Goal: Book appointment/travel/reservation

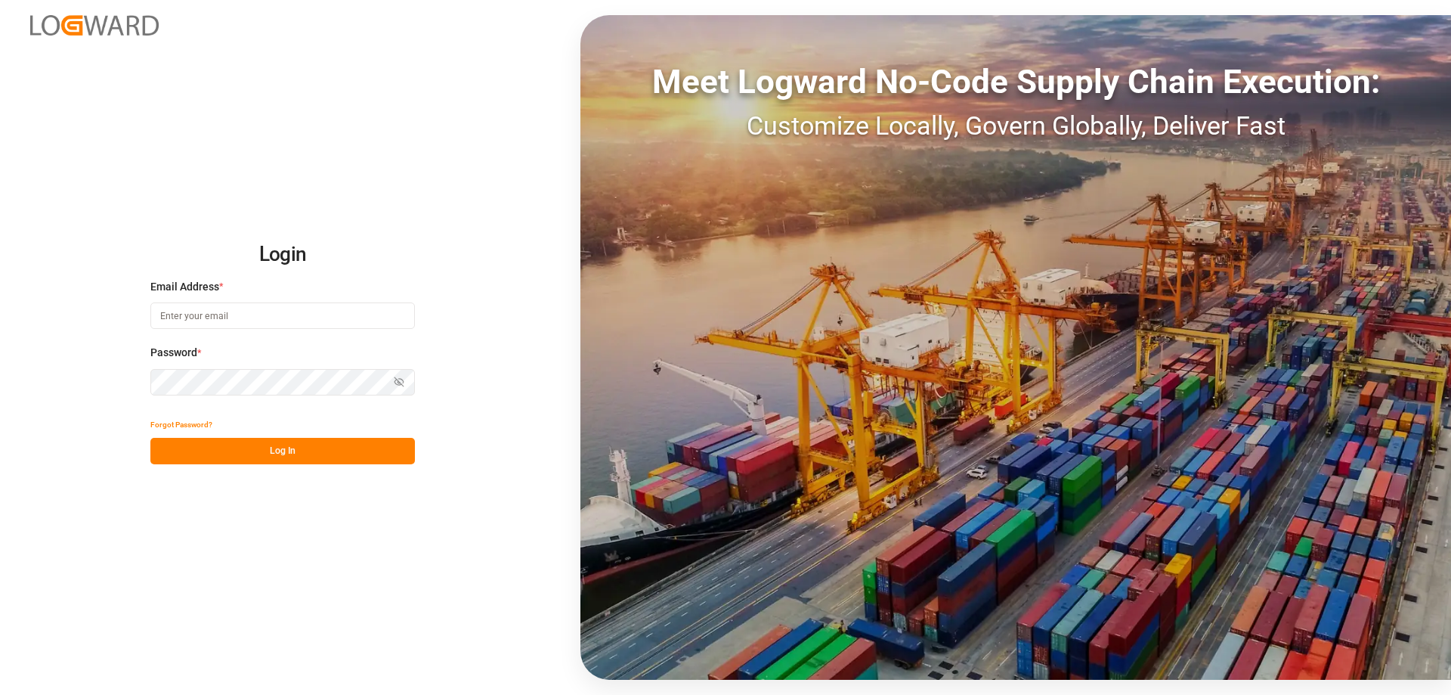
click at [205, 308] on input at bounding box center [282, 315] width 265 height 26
type input "A"
type input "[DOMAIN_NAME][EMAIL_ADDRESS][DOMAIN_NAME]"
click at [317, 435] on div "Forgot Password?" at bounding box center [282, 424] width 265 height 26
click at [315, 450] on button "Log In" at bounding box center [282, 451] width 265 height 26
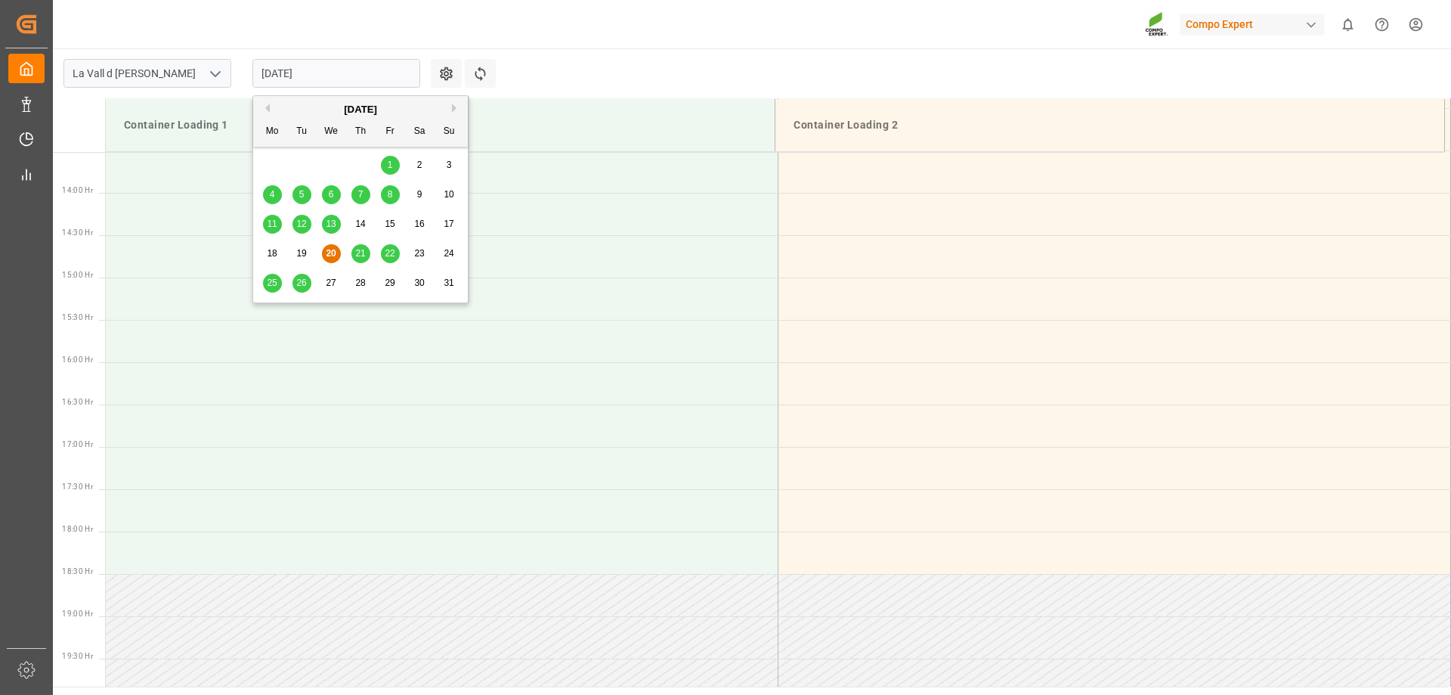
click at [297, 73] on input "[DATE]" at bounding box center [336, 73] width 168 height 29
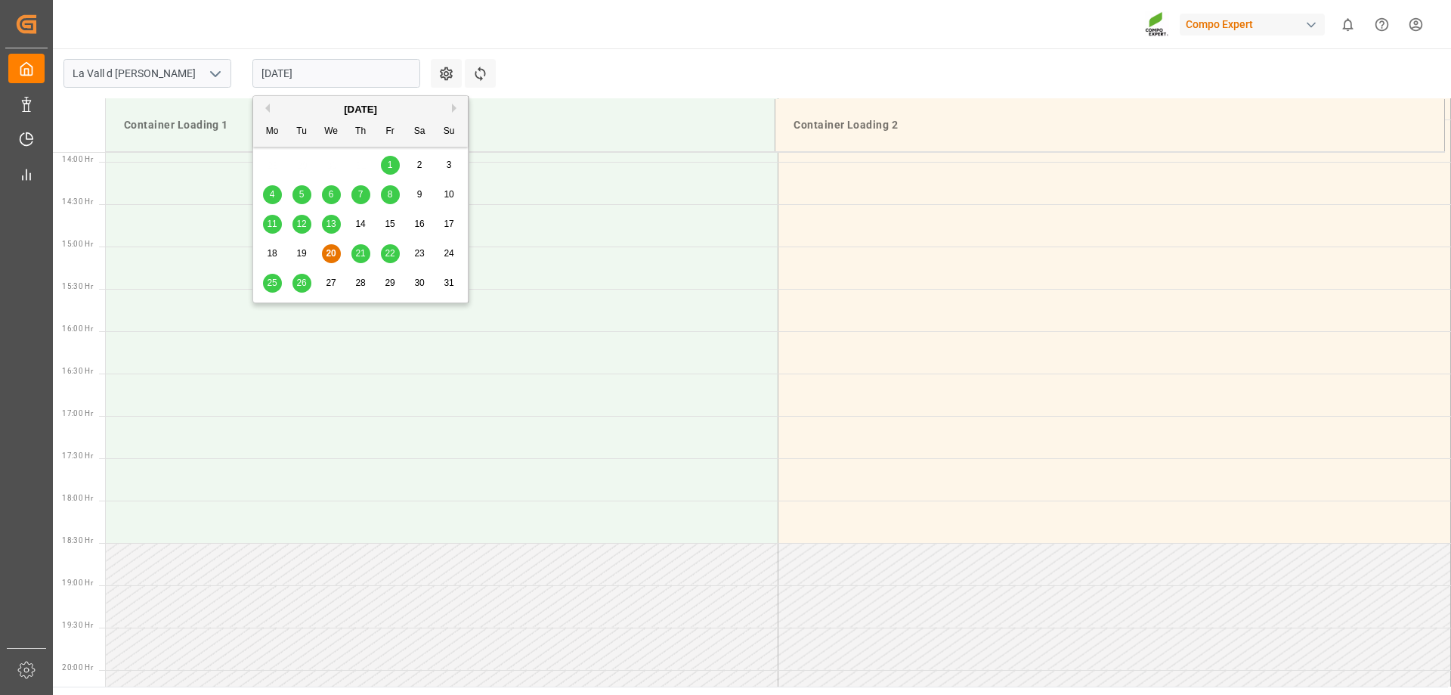
click at [356, 258] on span "21" at bounding box center [360, 253] width 10 height 11
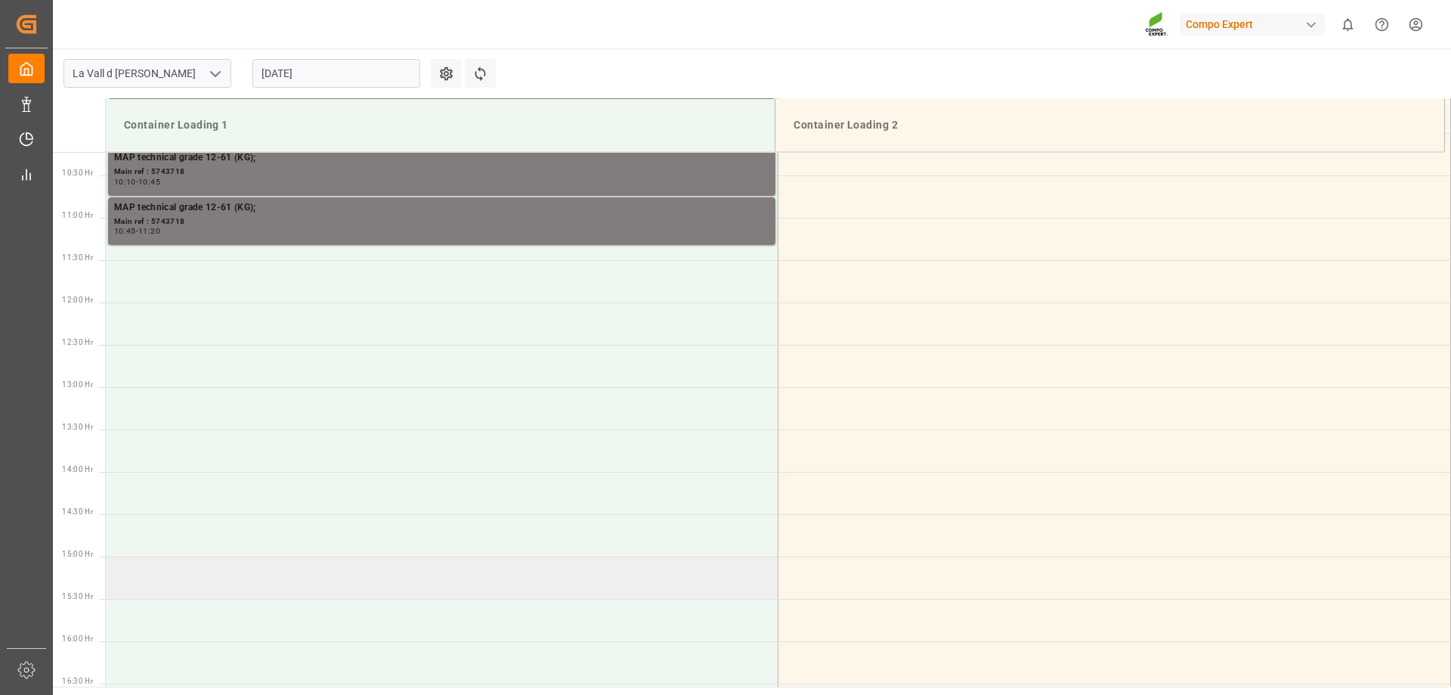
scroll to position [643, 0]
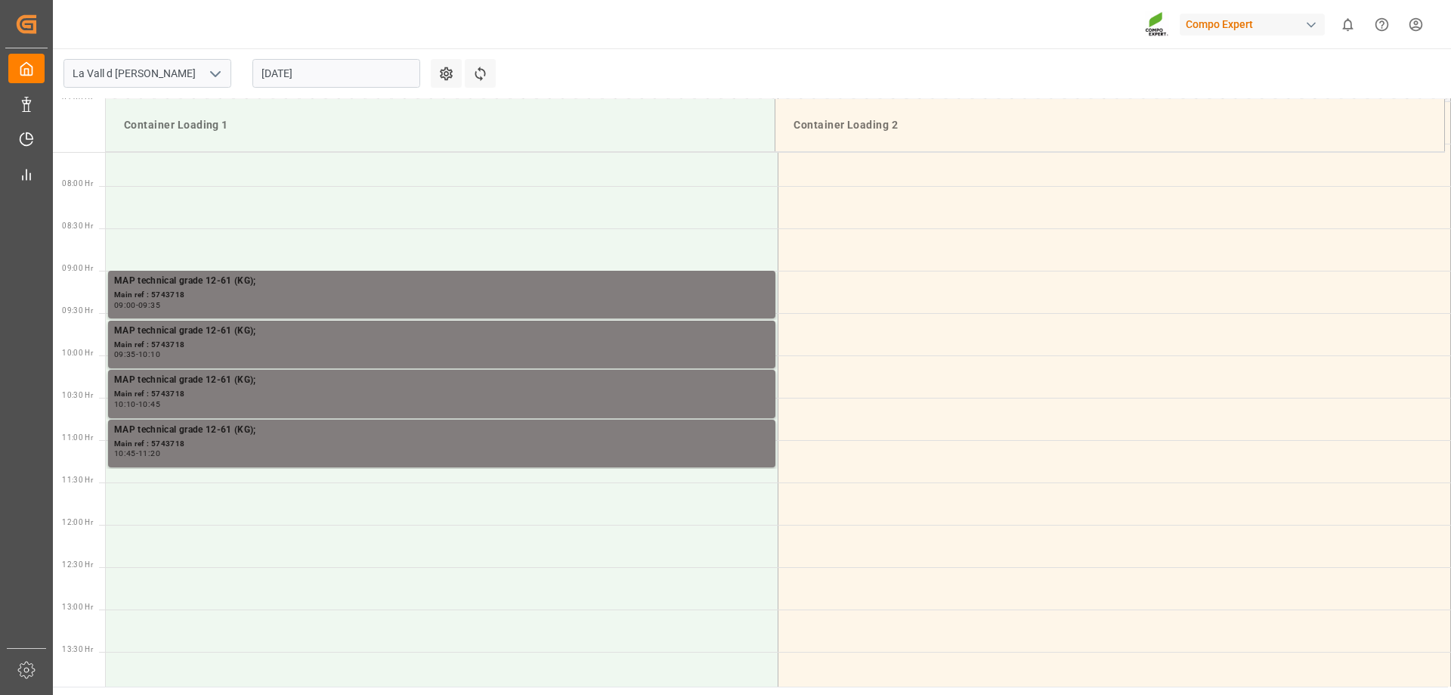
click at [382, 76] on input "[DATE]" at bounding box center [336, 73] width 168 height 29
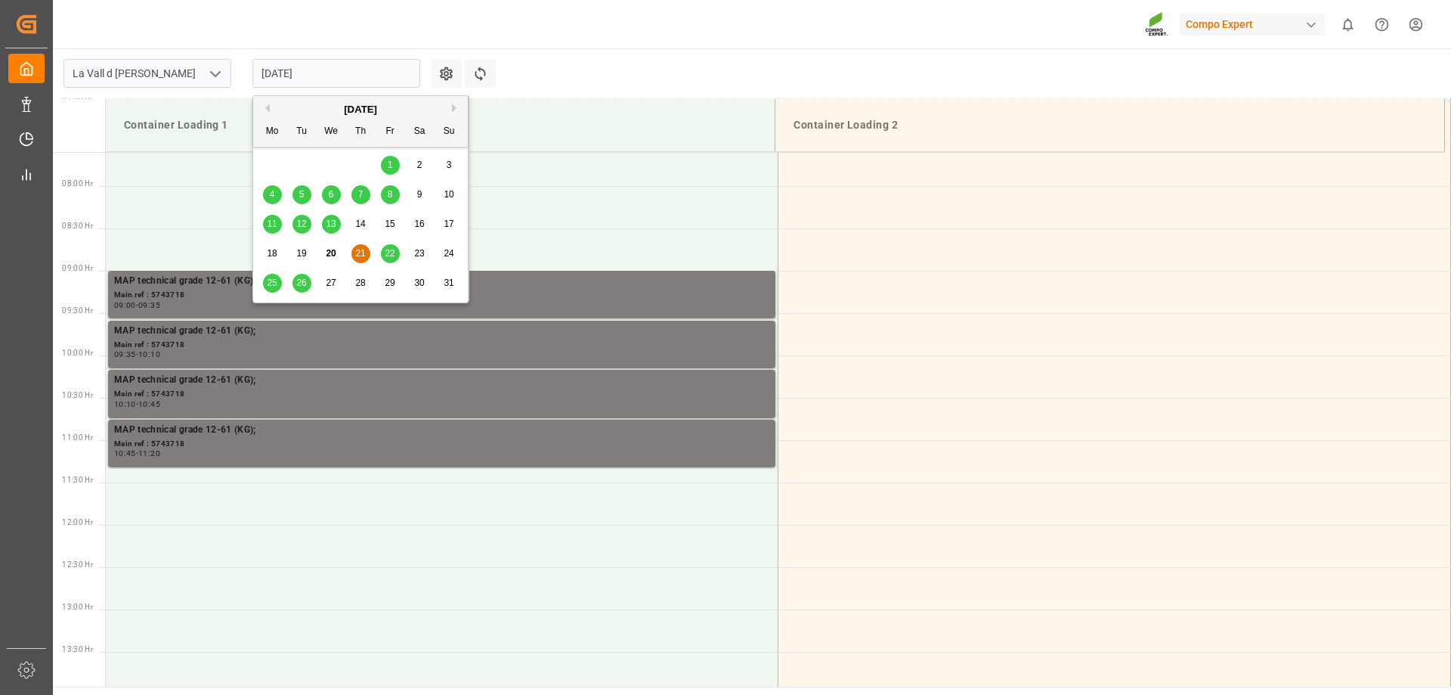
click at [384, 249] on div "22" at bounding box center [390, 254] width 19 height 18
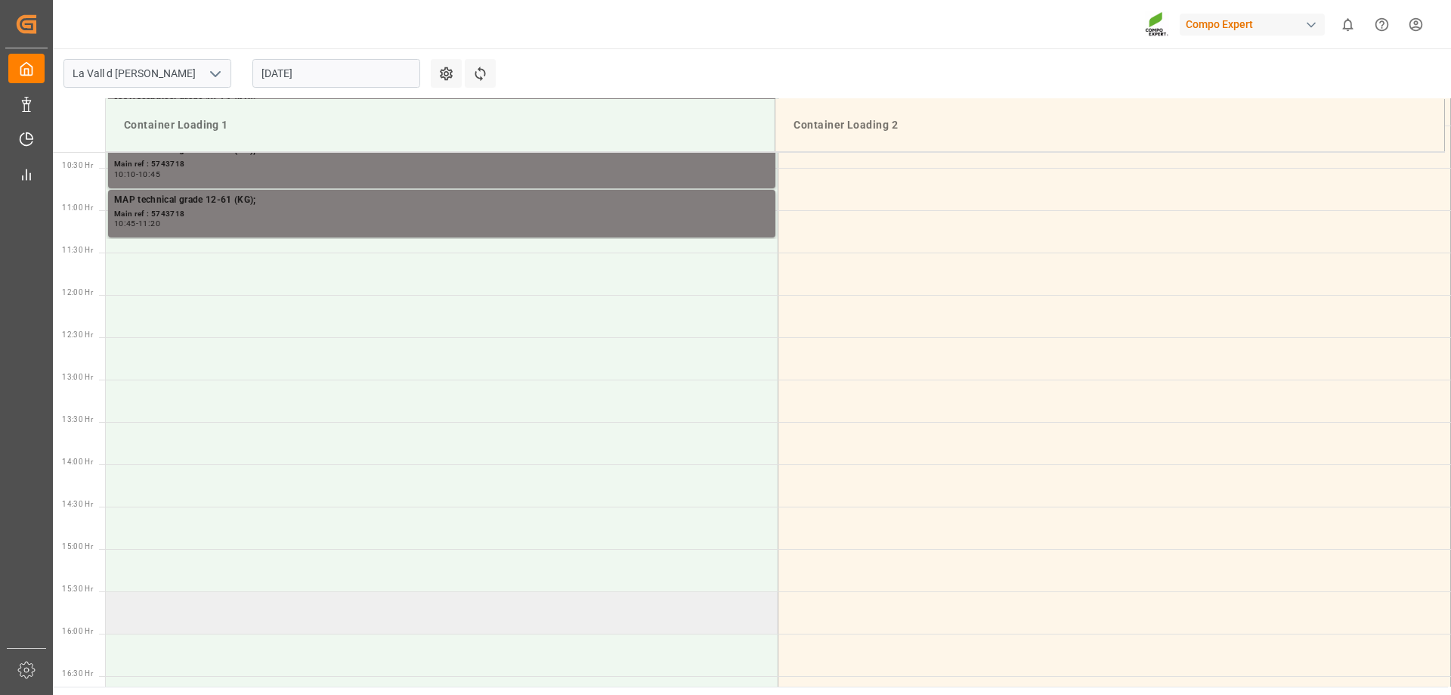
scroll to position [646, 0]
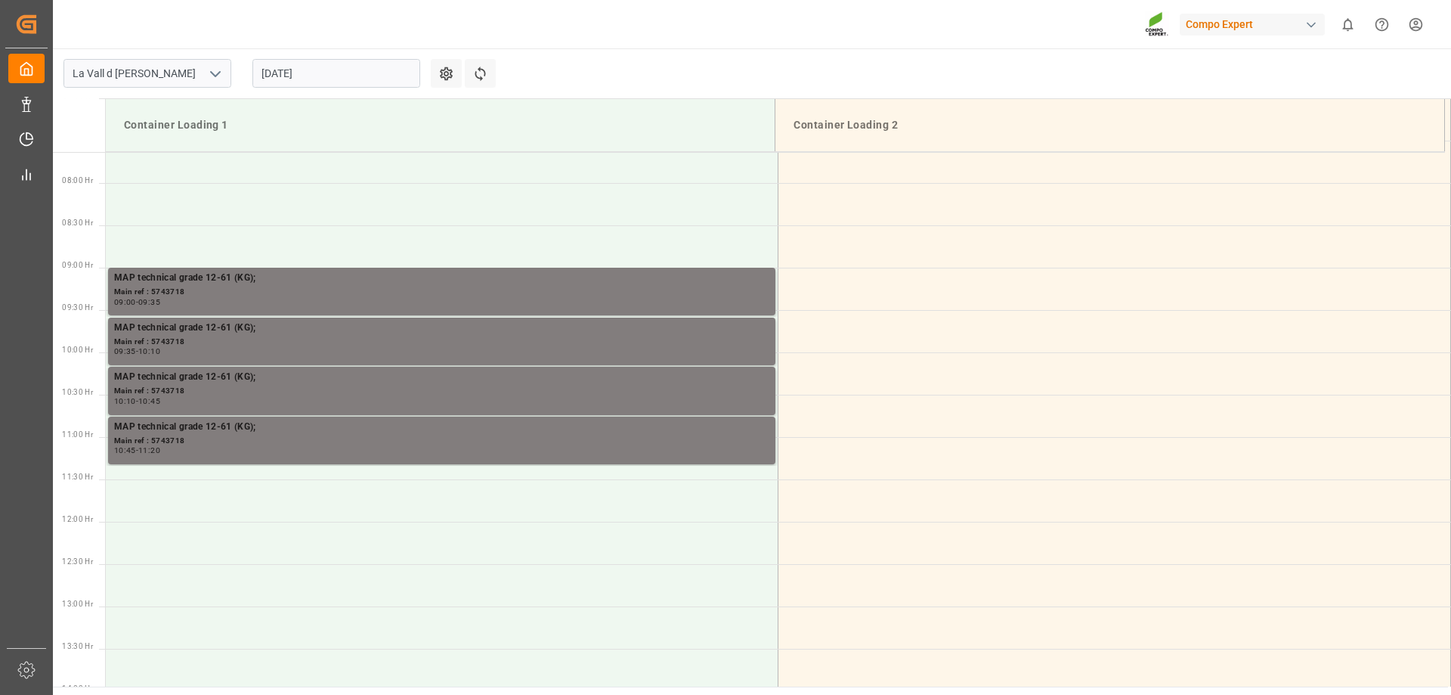
click at [319, 72] on input "[DATE]" at bounding box center [336, 73] width 168 height 29
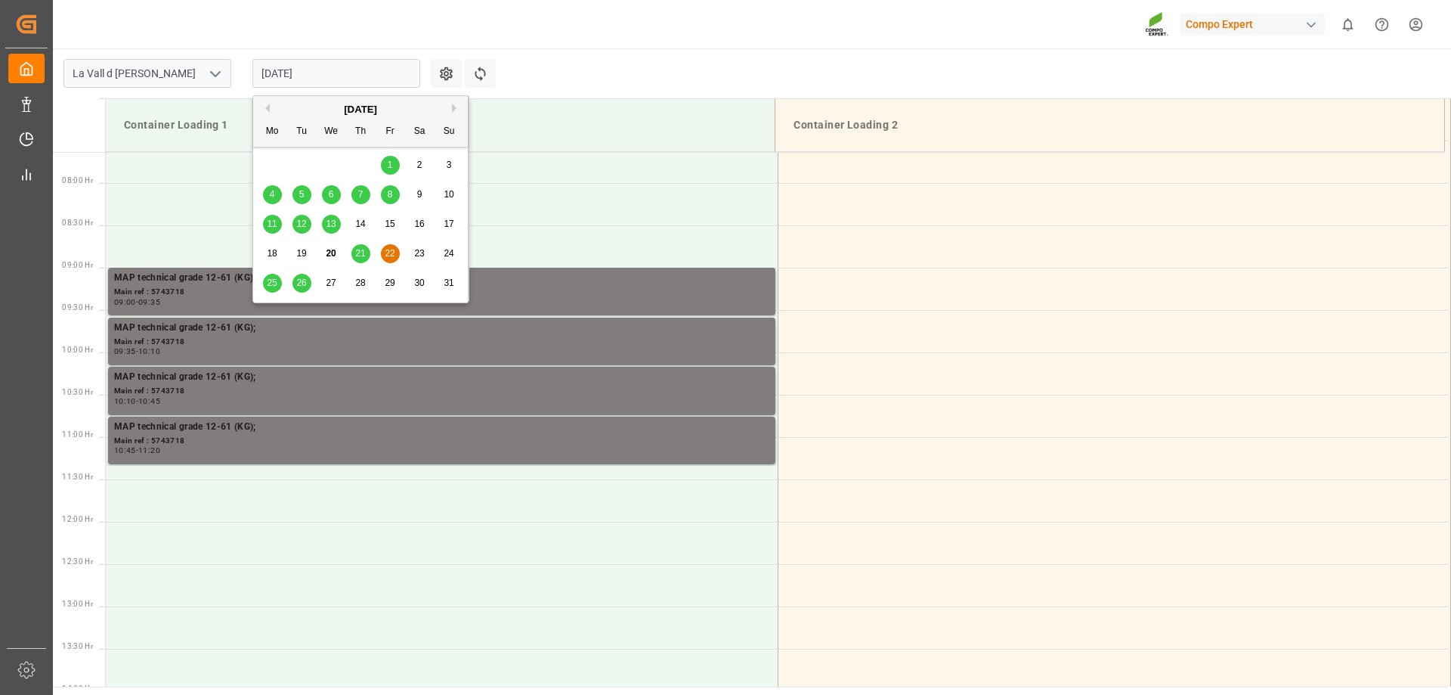
click at [268, 286] on span "25" at bounding box center [272, 282] width 10 height 11
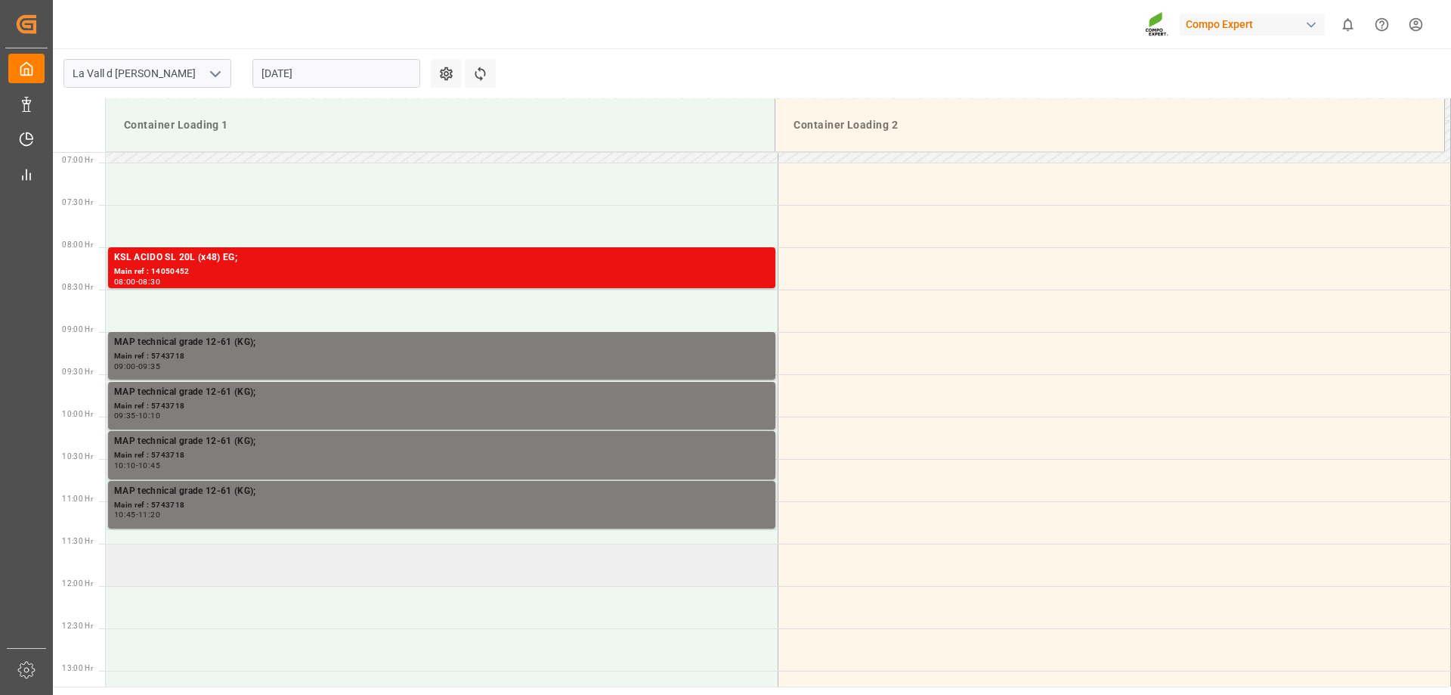
scroll to position [430, 0]
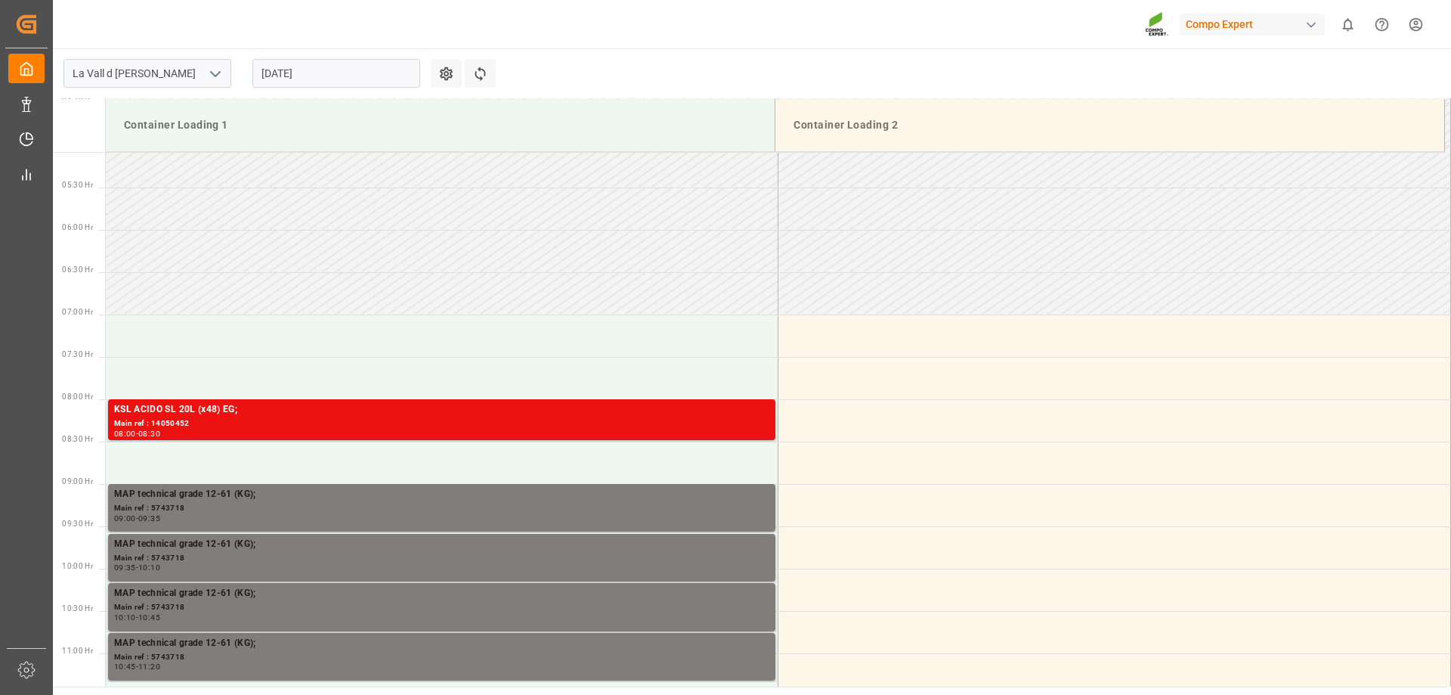
click at [290, 67] on input "[DATE]" at bounding box center [336, 73] width 168 height 29
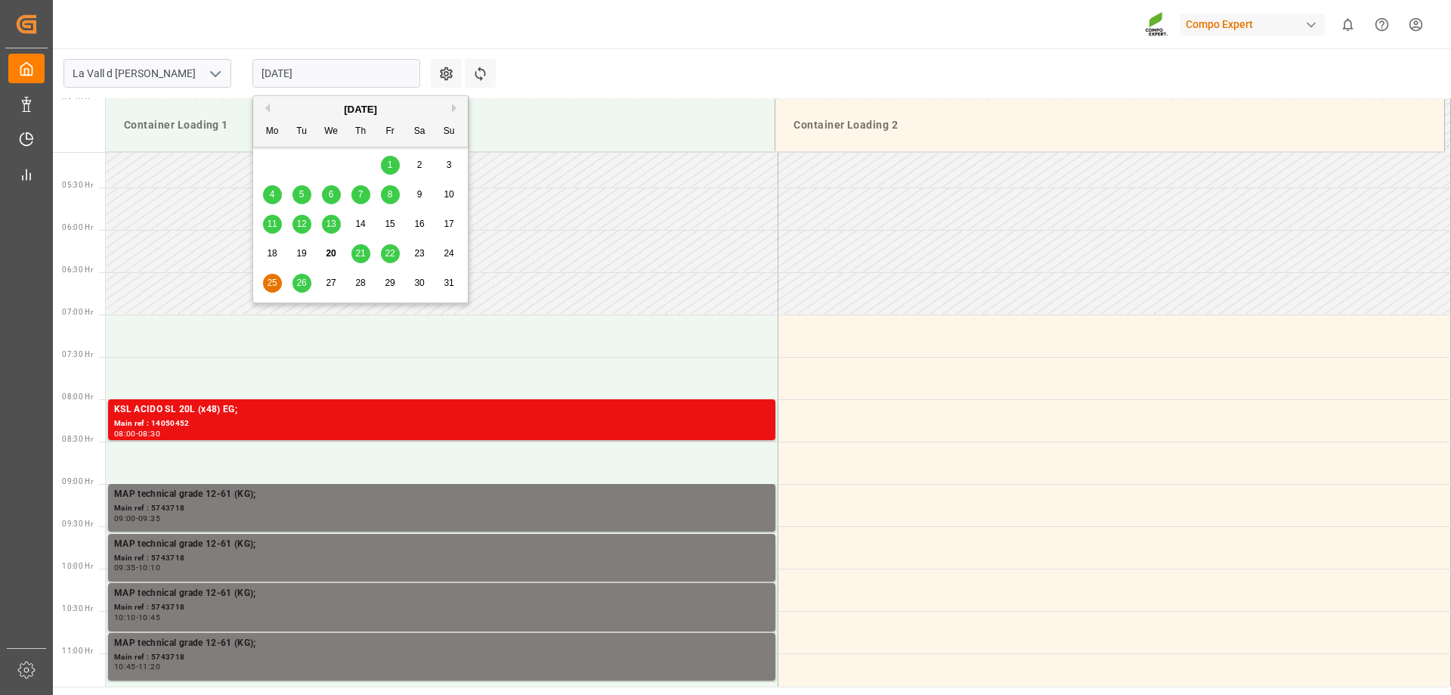
click at [305, 279] on span "26" at bounding box center [301, 282] width 10 height 11
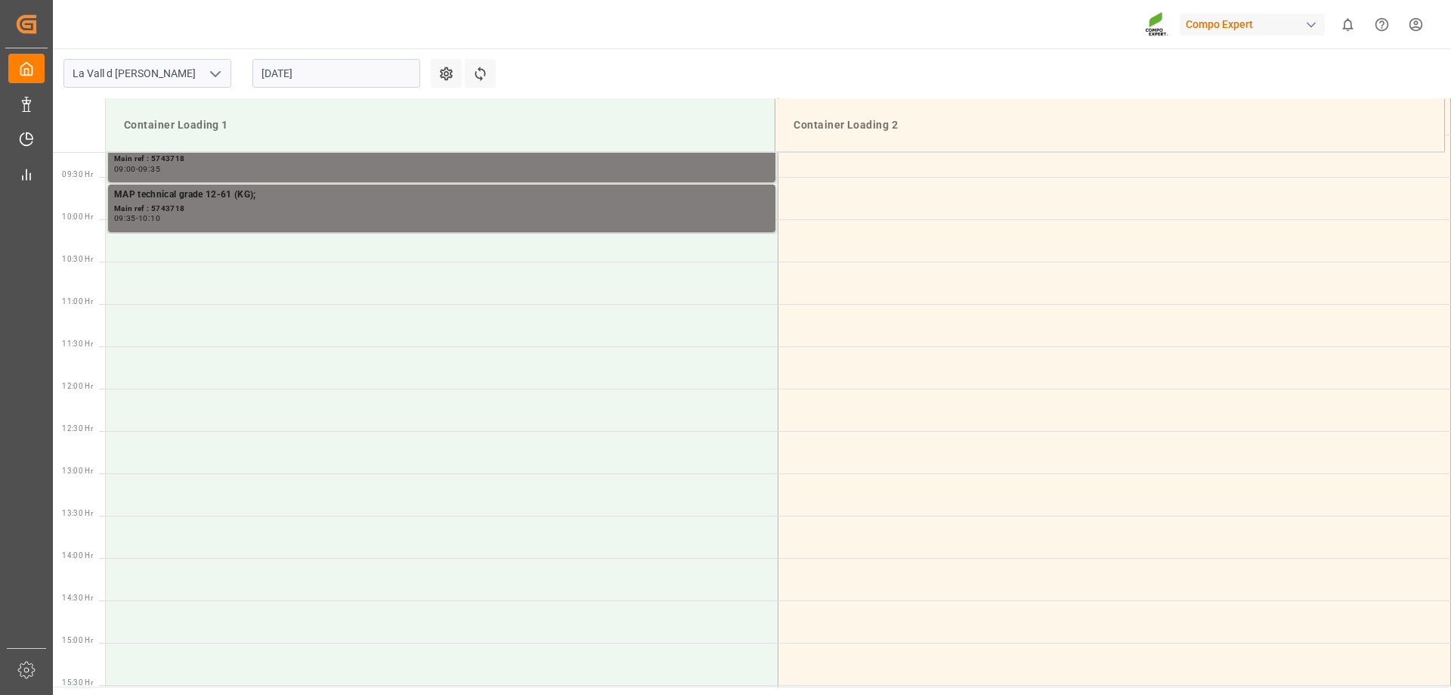
scroll to position [552, 0]
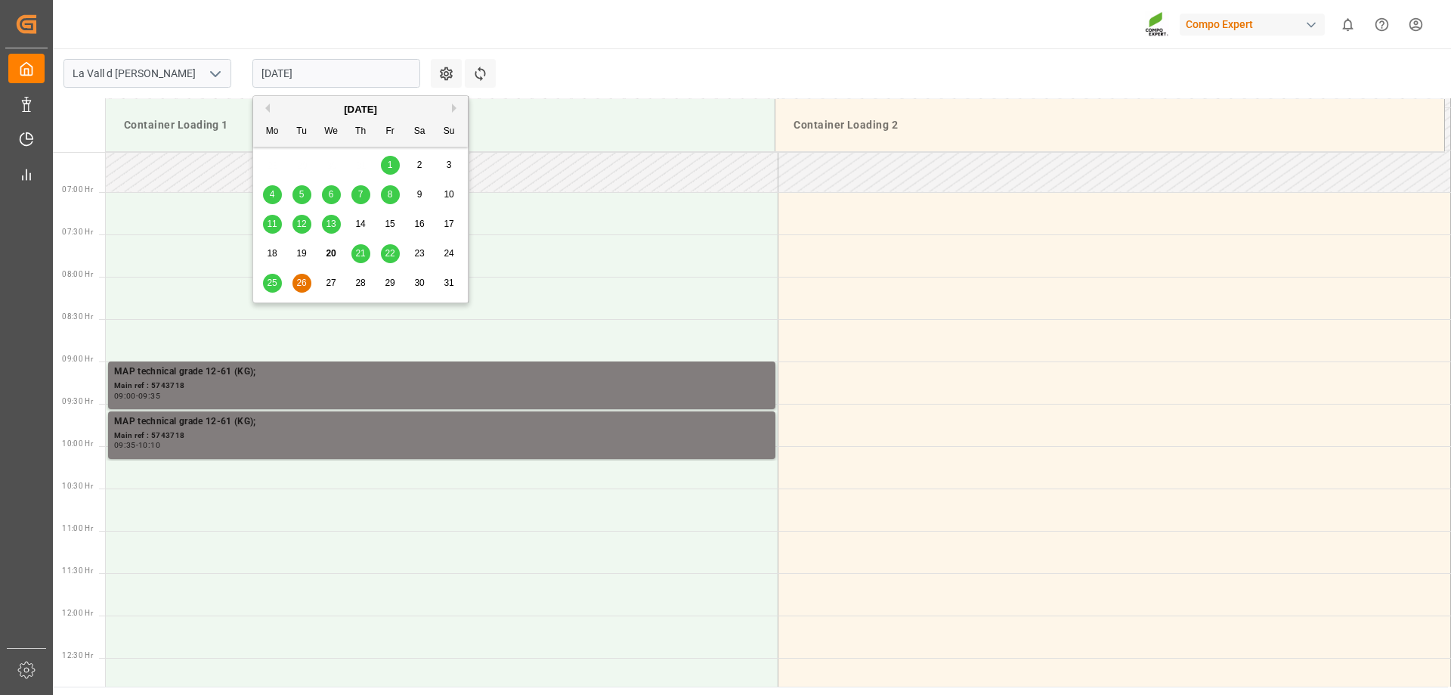
click at [367, 73] on input "[DATE]" at bounding box center [336, 73] width 168 height 29
click at [456, 107] on button "Next Month" at bounding box center [456, 108] width 9 height 9
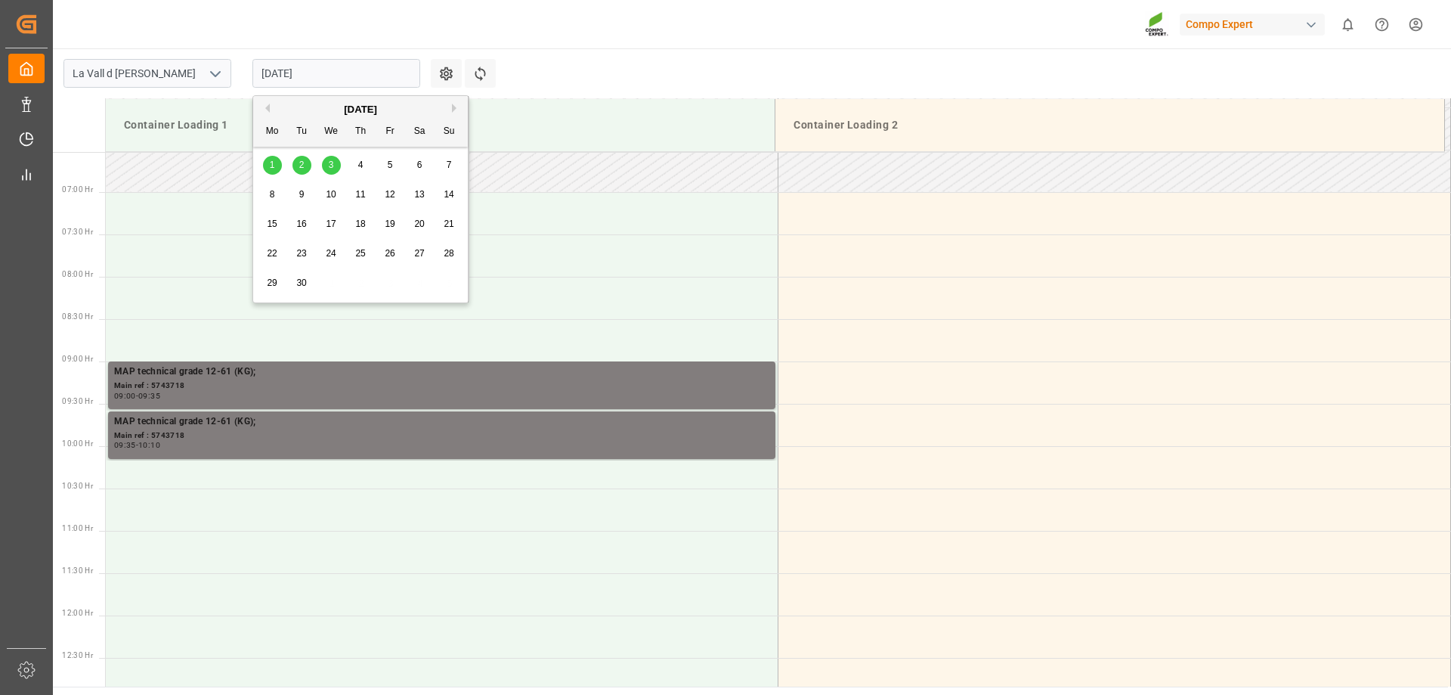
click at [267, 167] on div "1" at bounding box center [272, 165] width 19 height 18
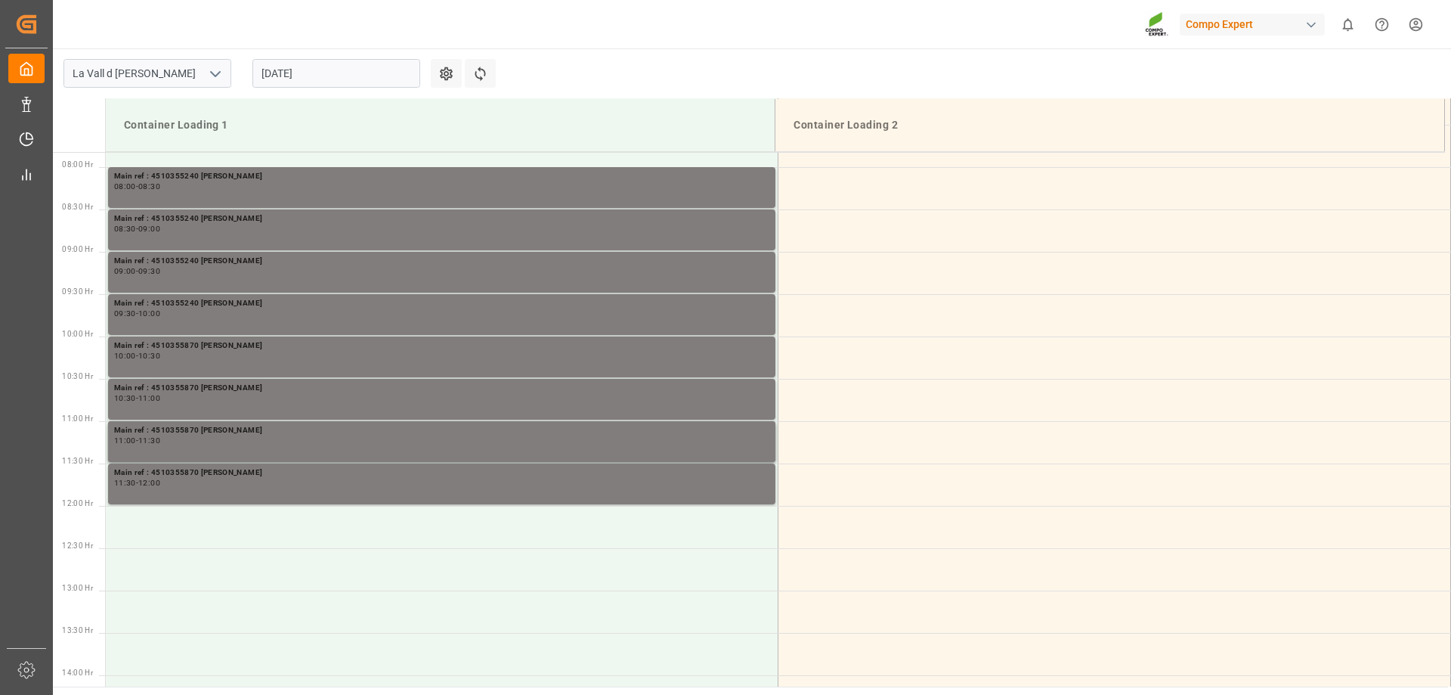
scroll to position [431, 0]
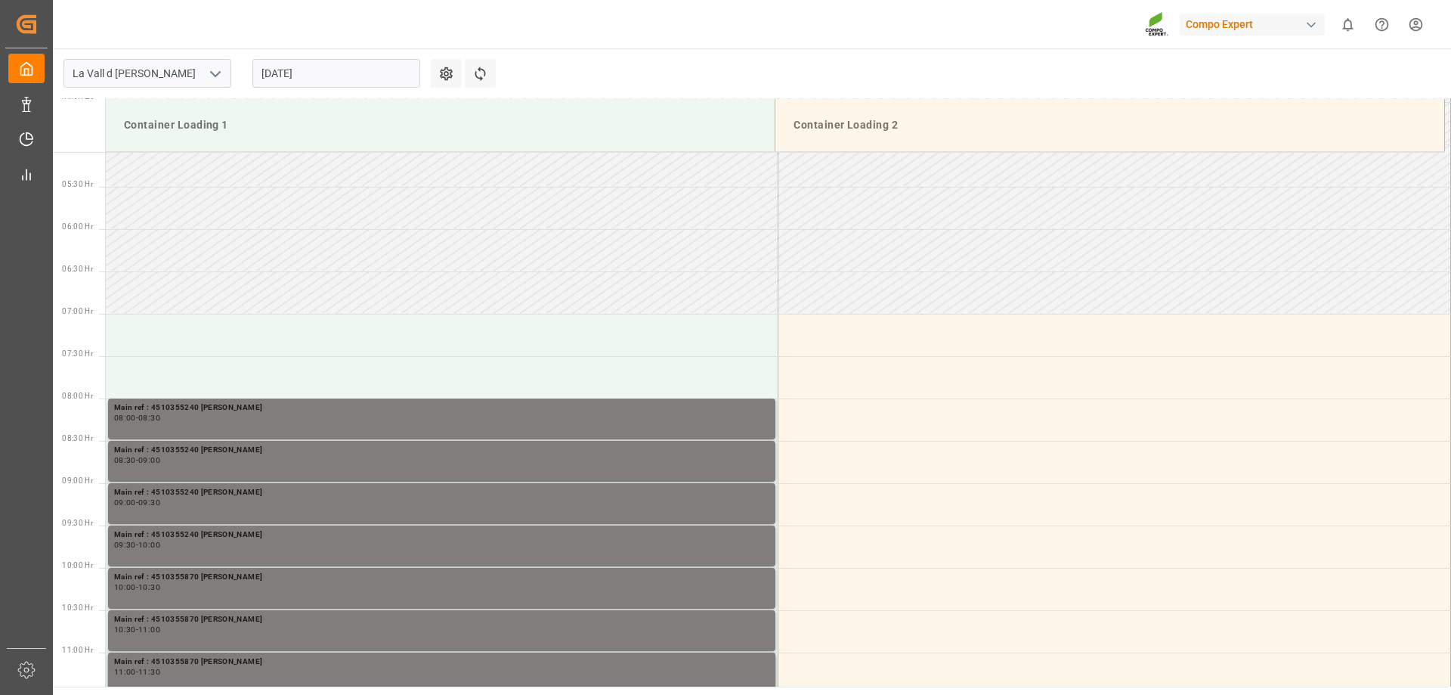
click at [305, 88] on div "[DATE]" at bounding box center [336, 73] width 189 height 50
click at [300, 79] on input "[DATE]" at bounding box center [336, 73] width 168 height 29
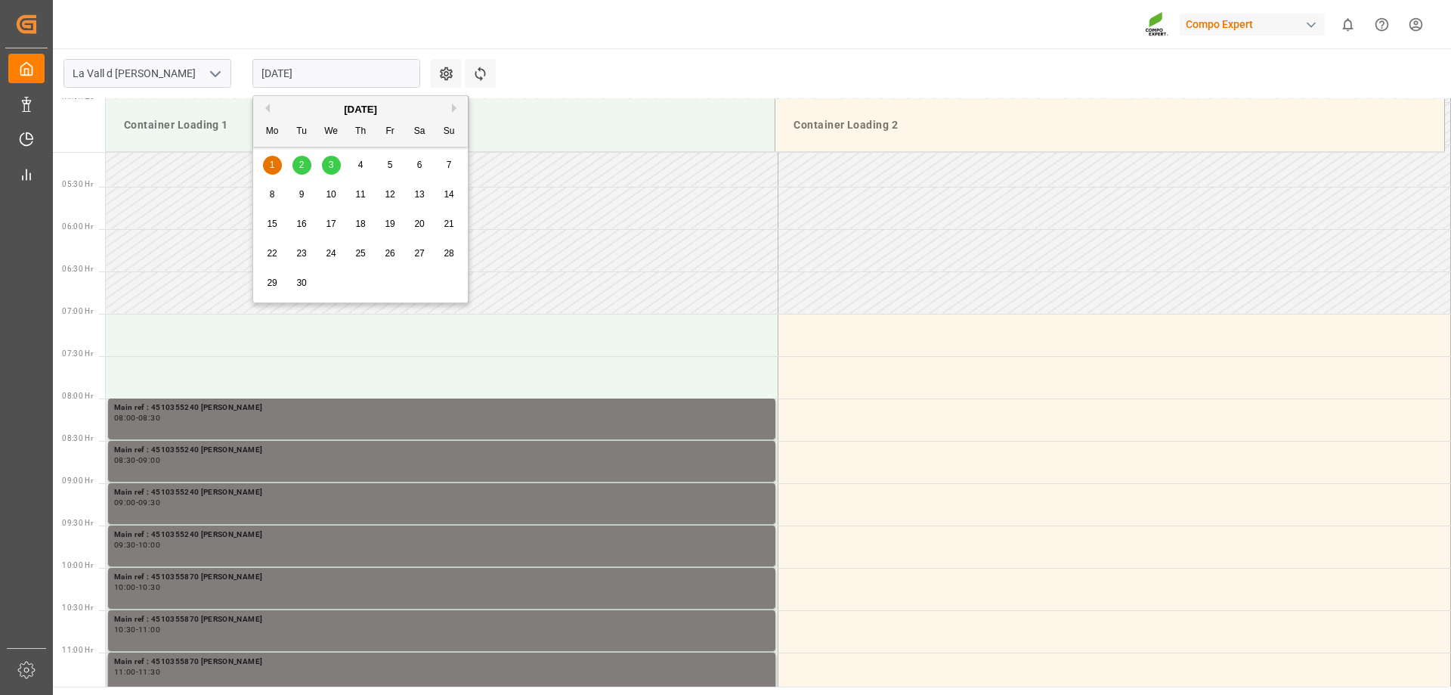
click at [271, 108] on div "[DATE]" at bounding box center [360, 109] width 215 height 15
click at [271, 105] on div "[DATE]" at bounding box center [360, 109] width 215 height 15
click at [271, 104] on div "[DATE]" at bounding box center [360, 109] width 215 height 15
click at [265, 108] on button "Previous Month" at bounding box center [265, 108] width 9 height 9
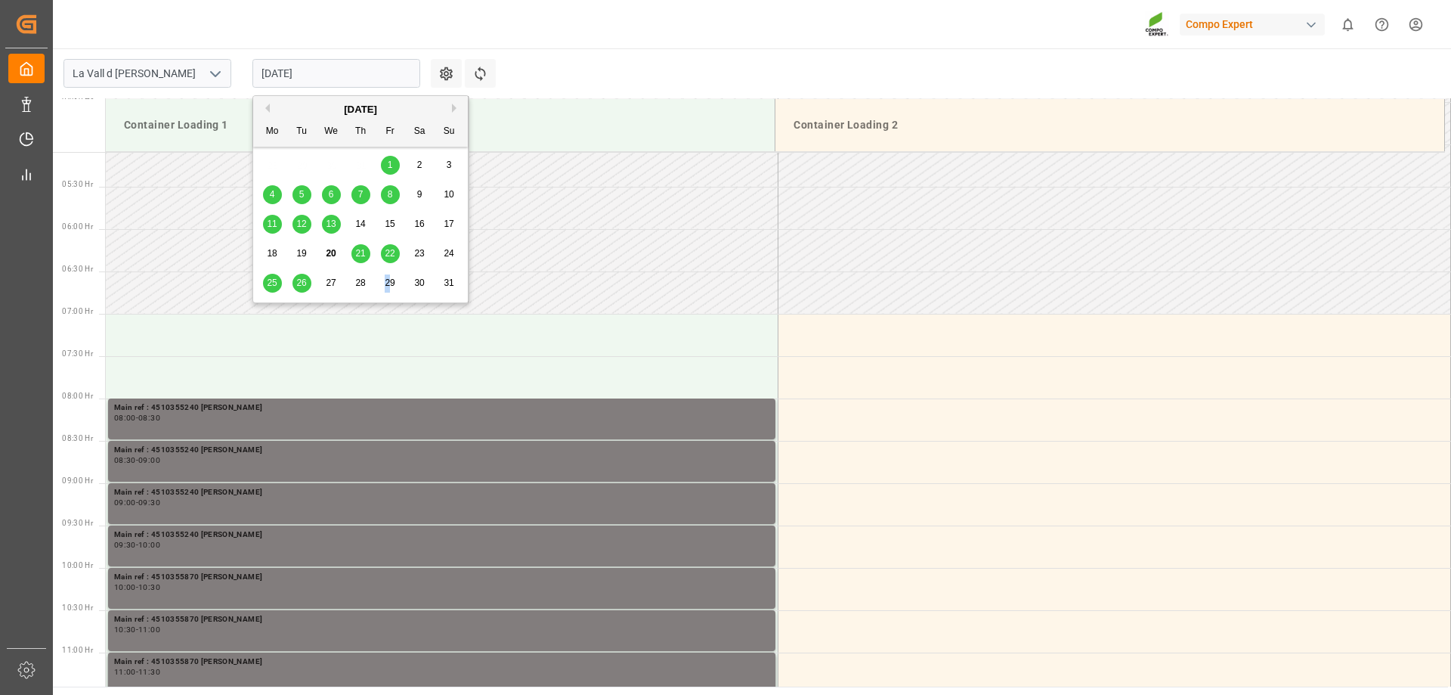
click at [388, 281] on span "29" at bounding box center [390, 282] width 10 height 11
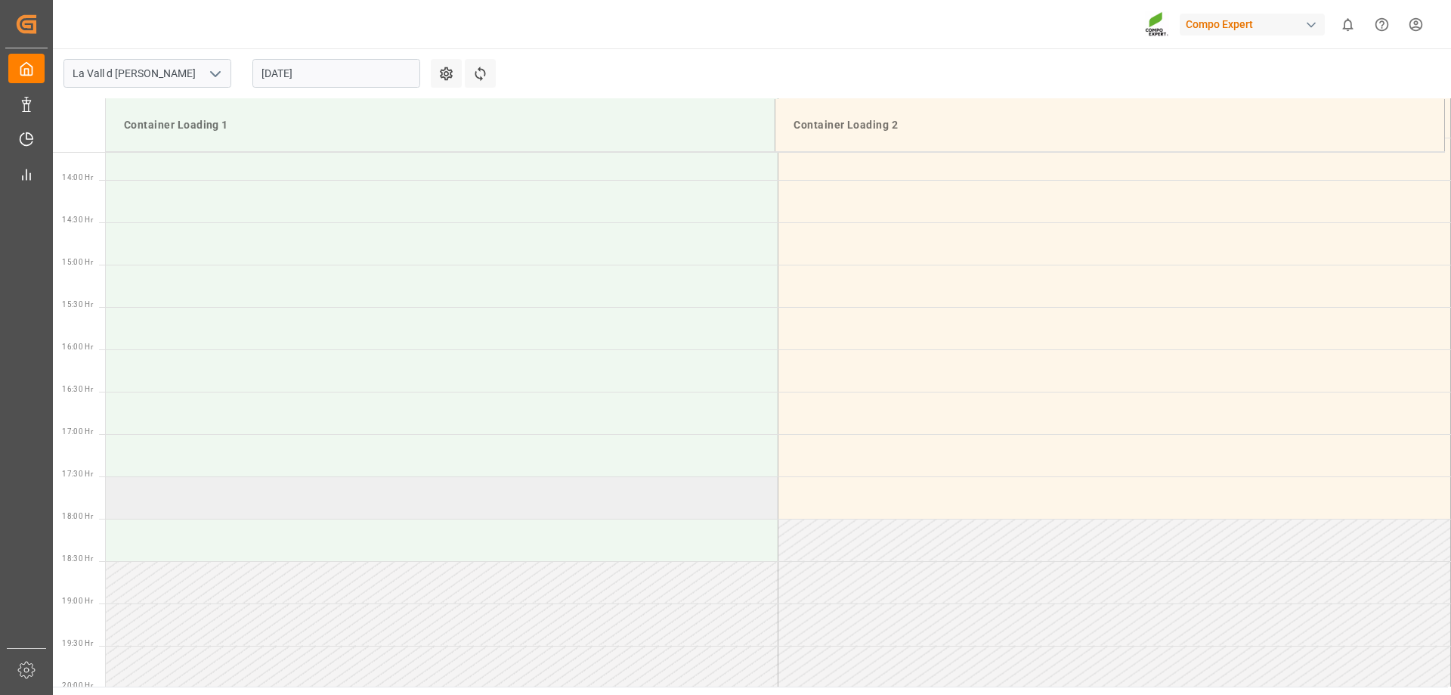
scroll to position [1175, 0]
